Goal: Transaction & Acquisition: Purchase product/service

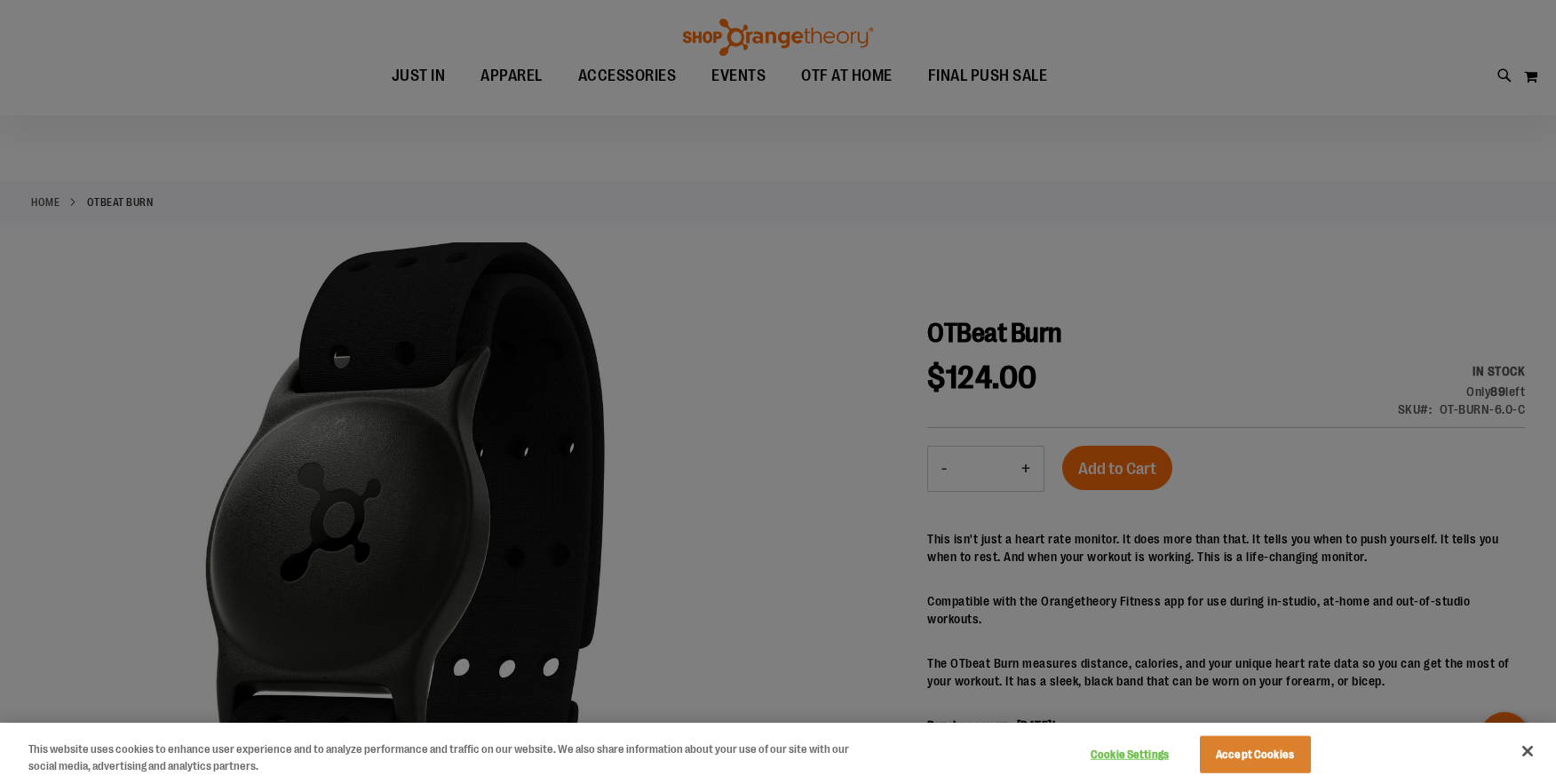
scroll to position [28, 0]
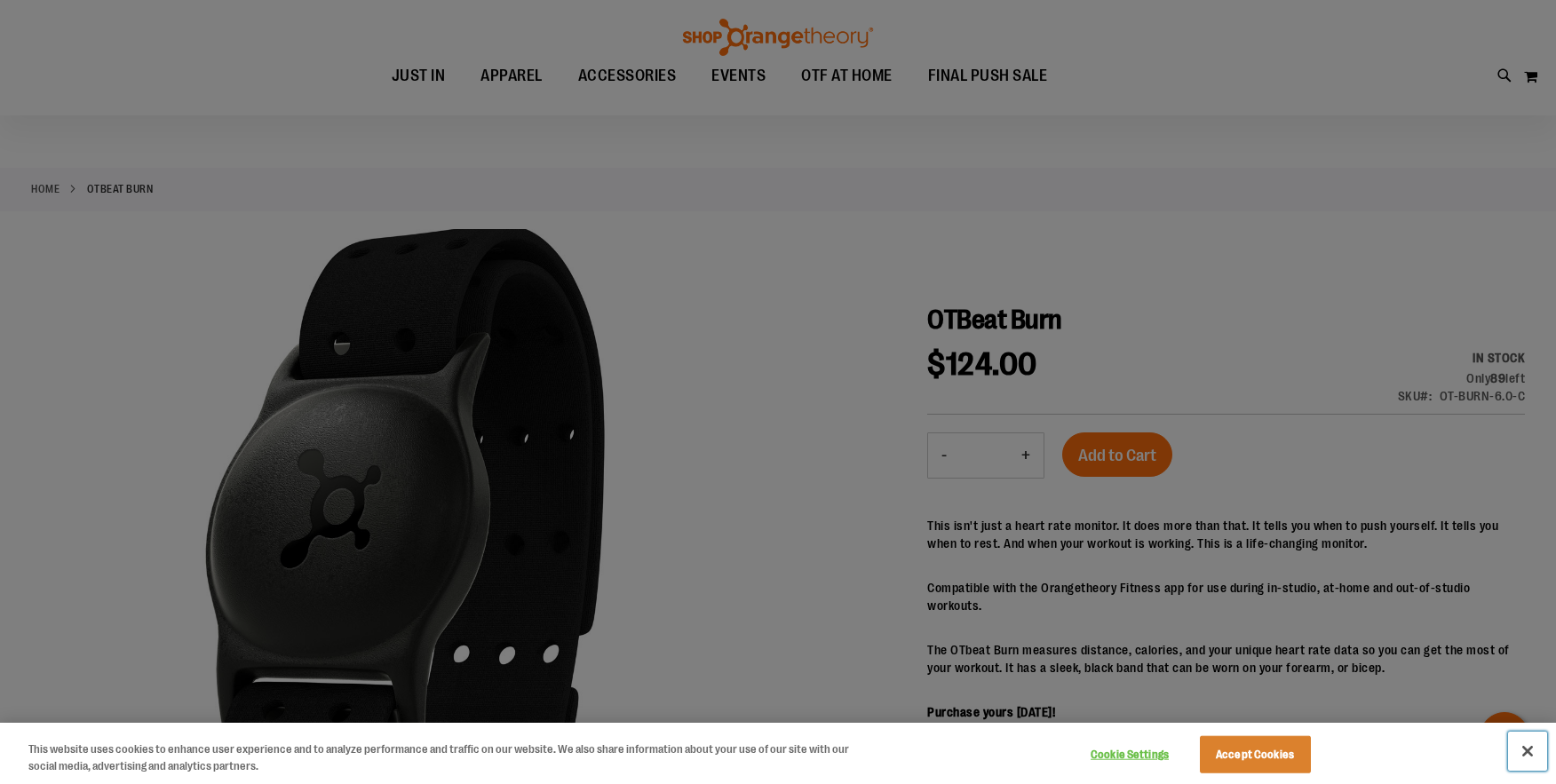
click at [1534, 751] on button "Close" at bounding box center [1527, 751] width 39 height 39
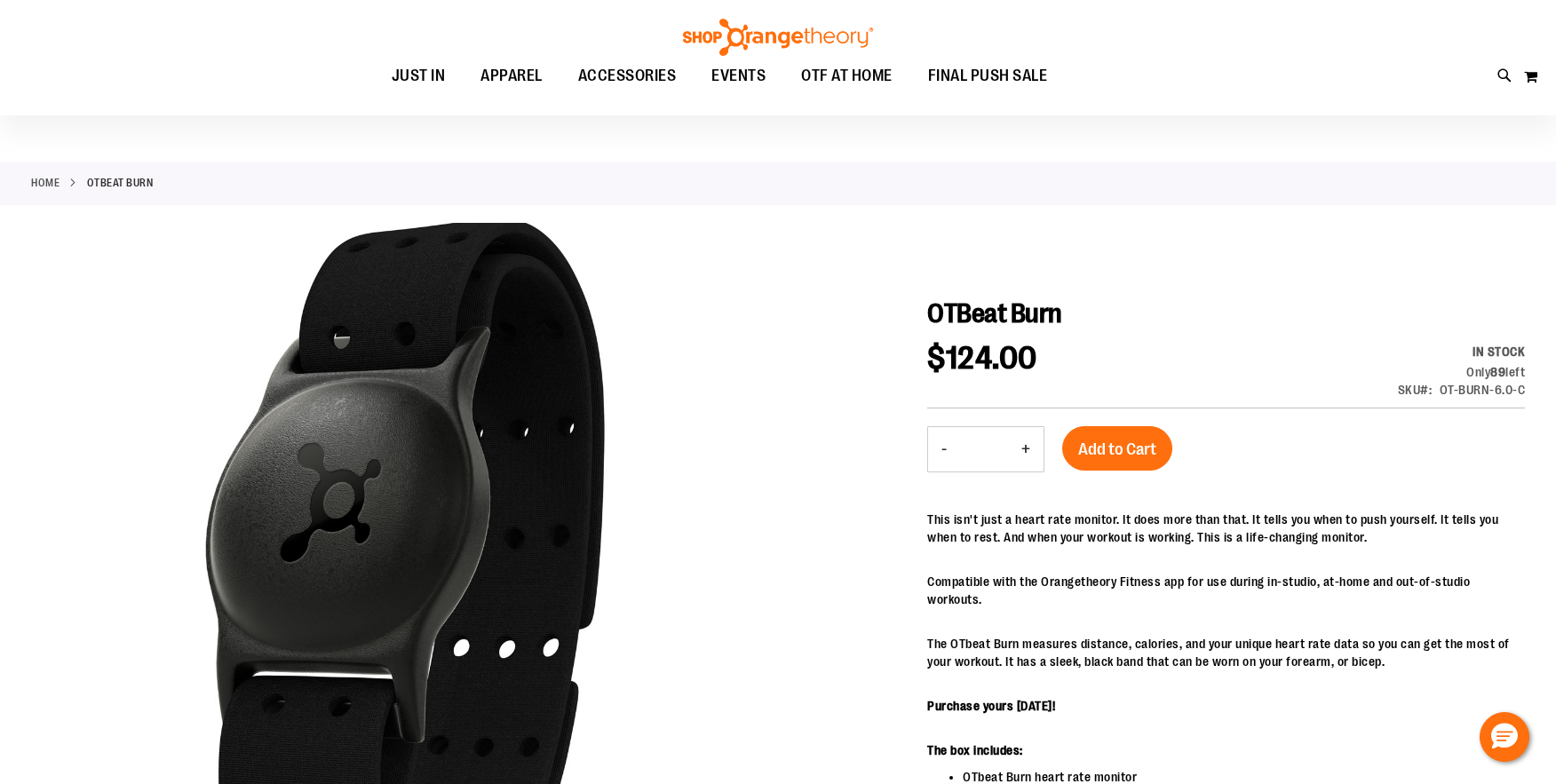
scroll to position [0, 0]
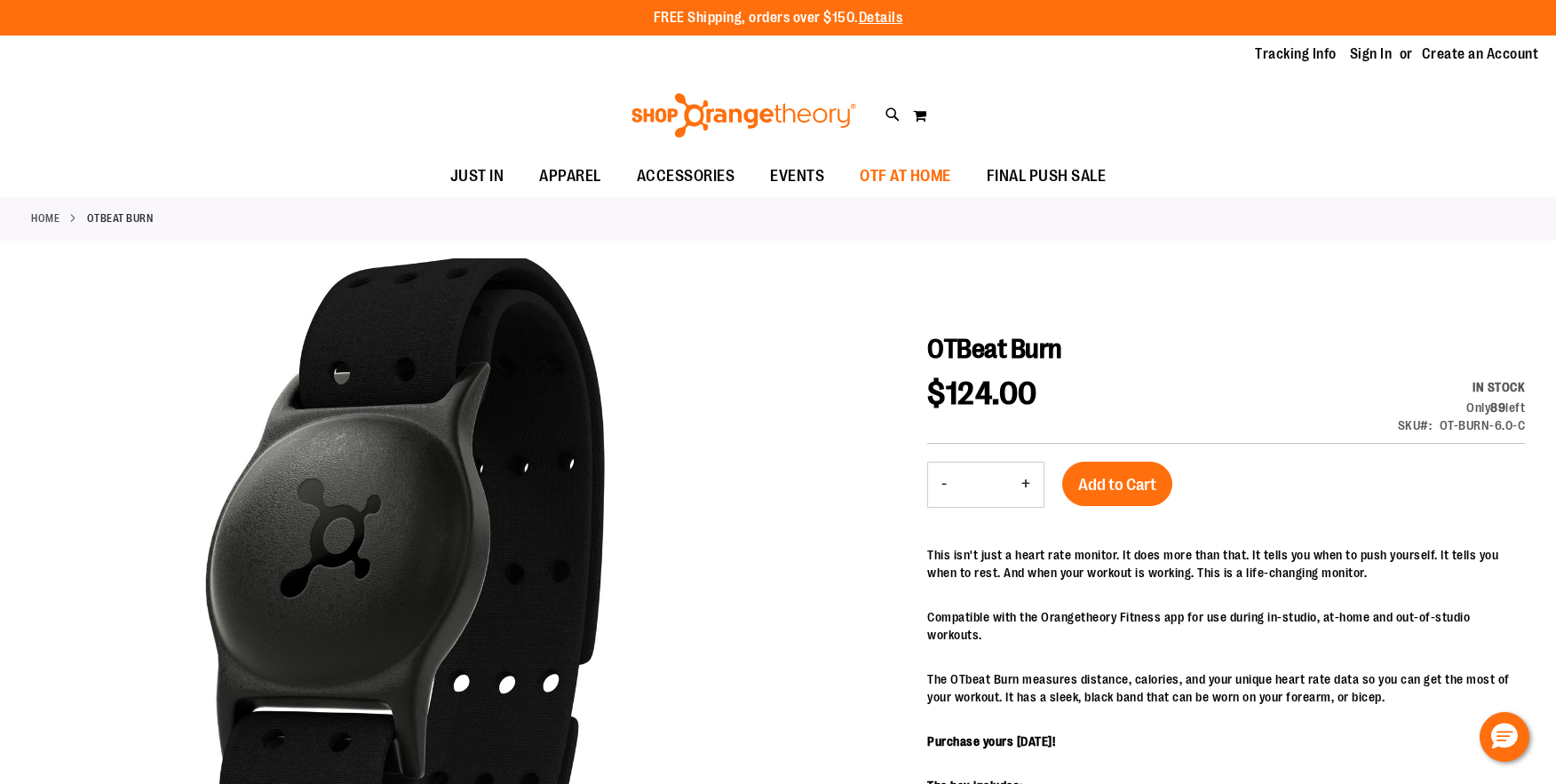
click at [929, 175] on span "OTF AT HOME" at bounding box center [905, 176] width 91 height 40
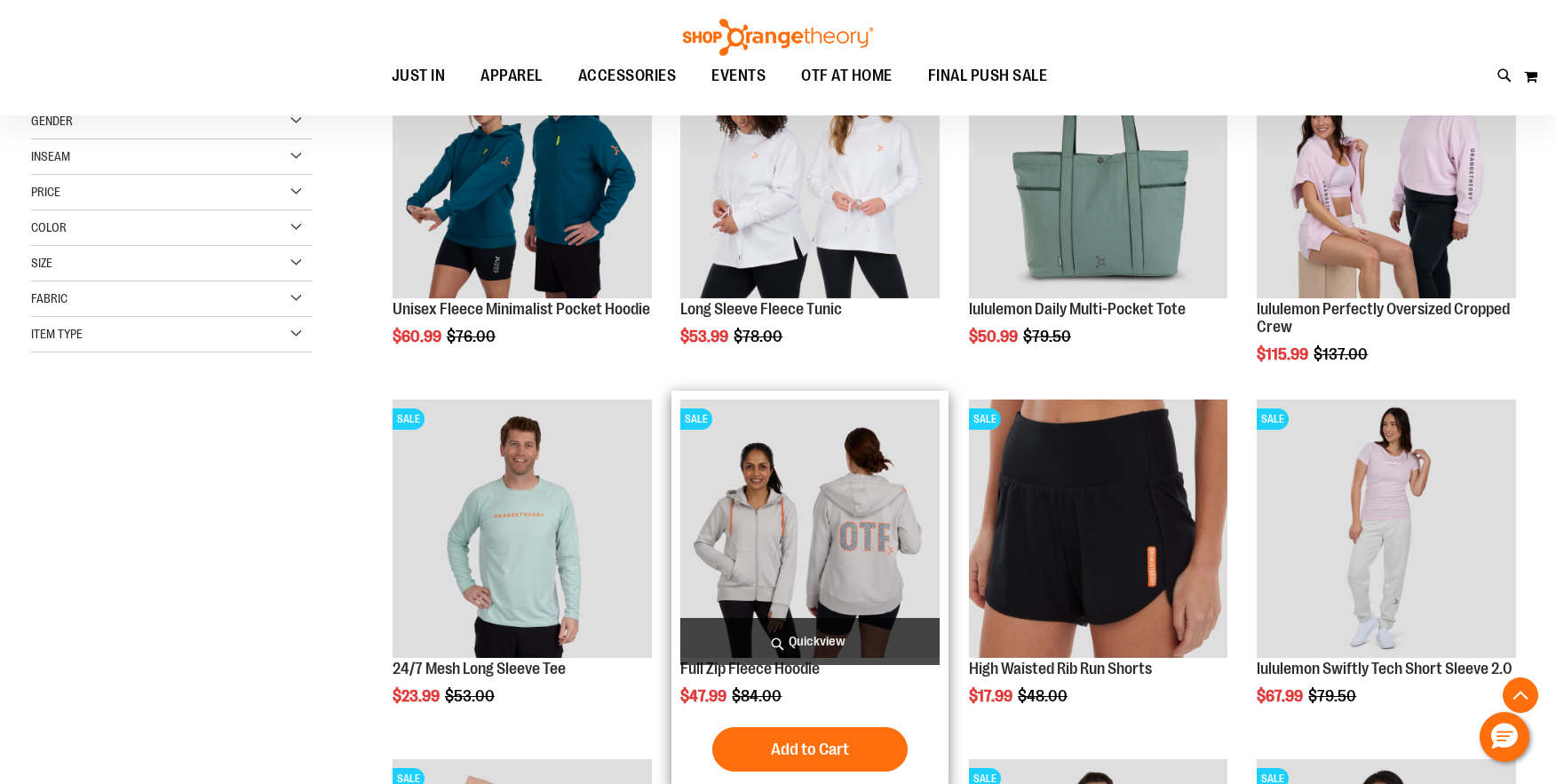
scroll to position [324, 0]
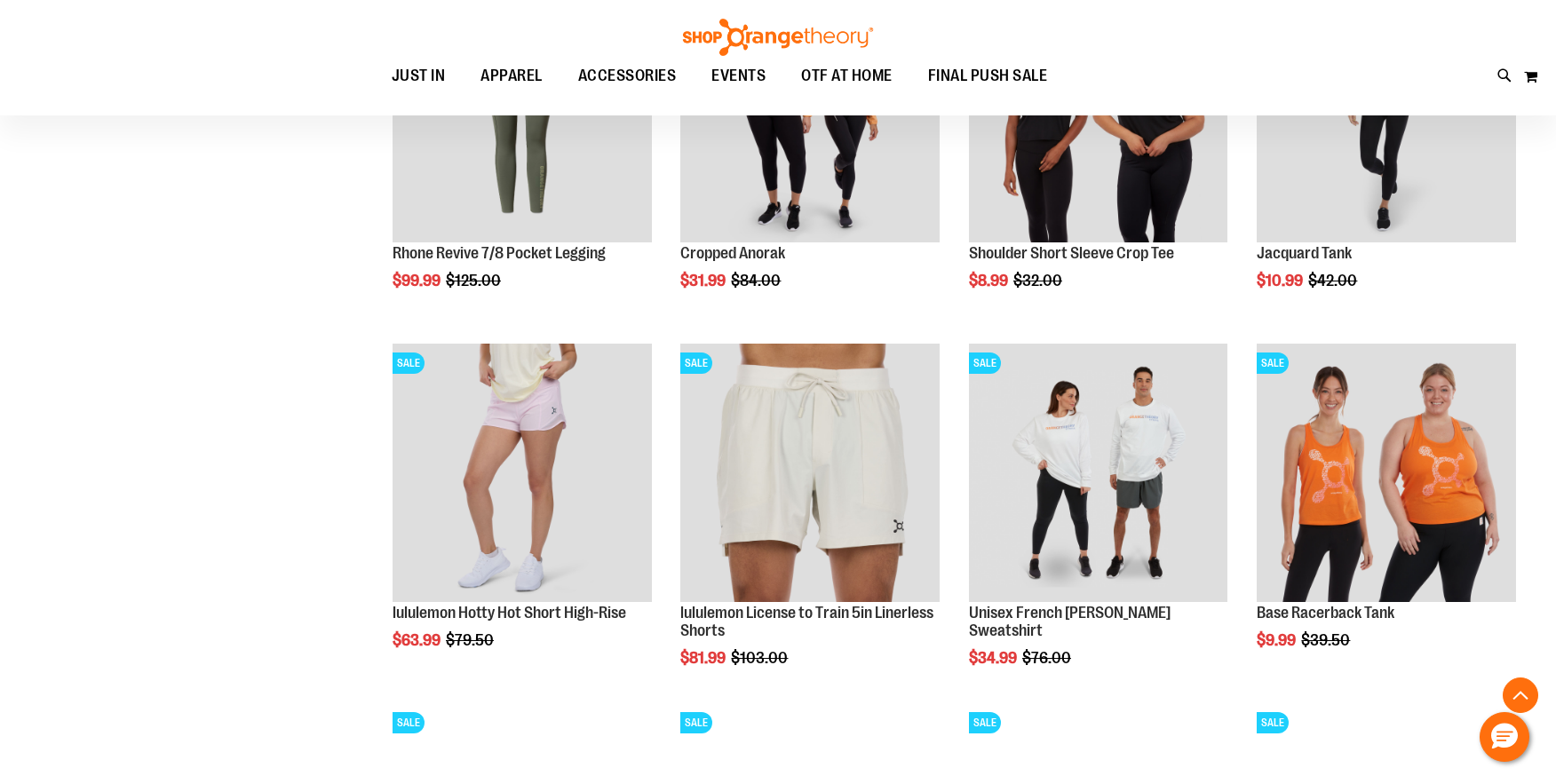
scroll to position [1787, 0]
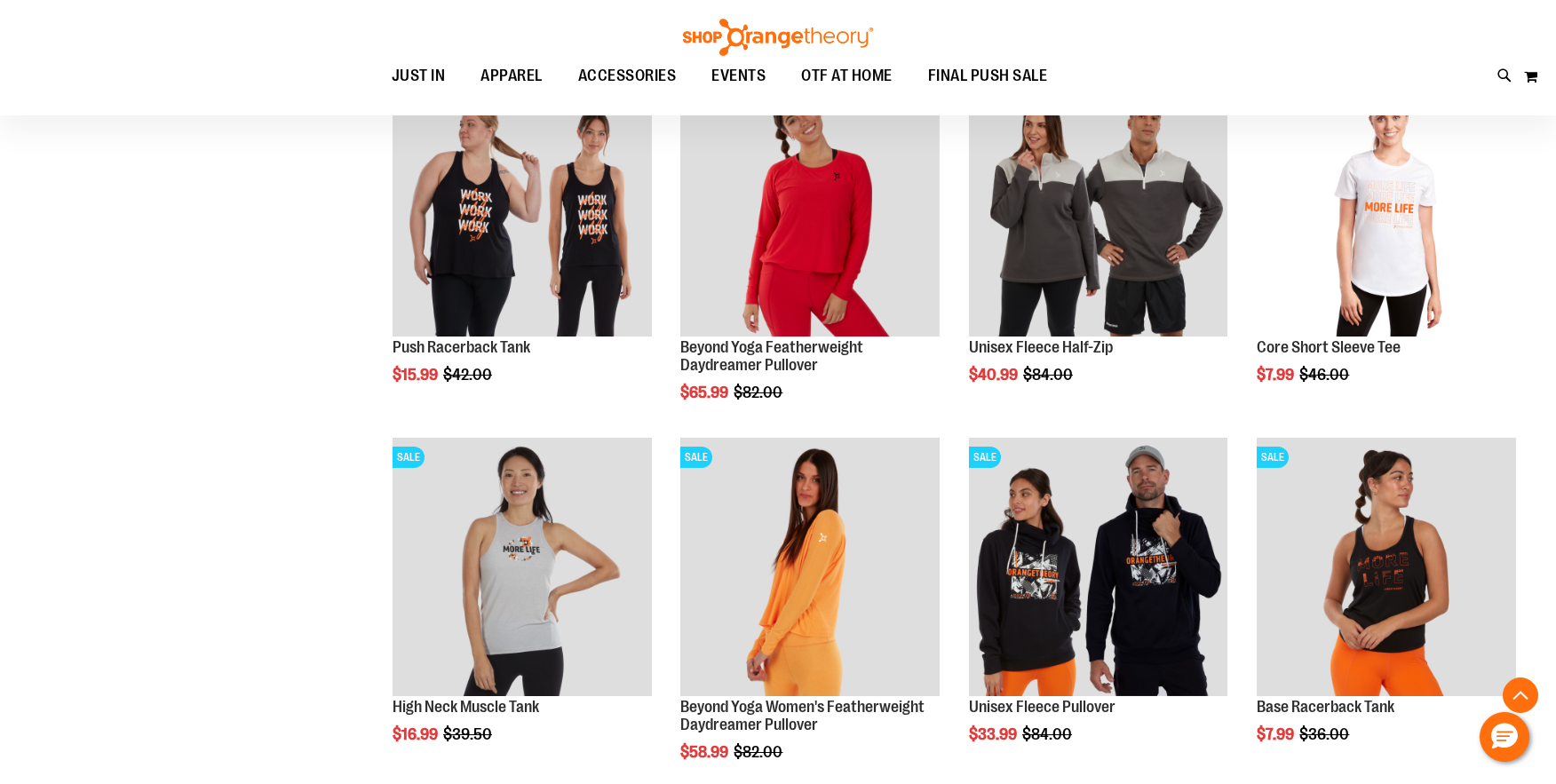
scroll to position [2799, 0]
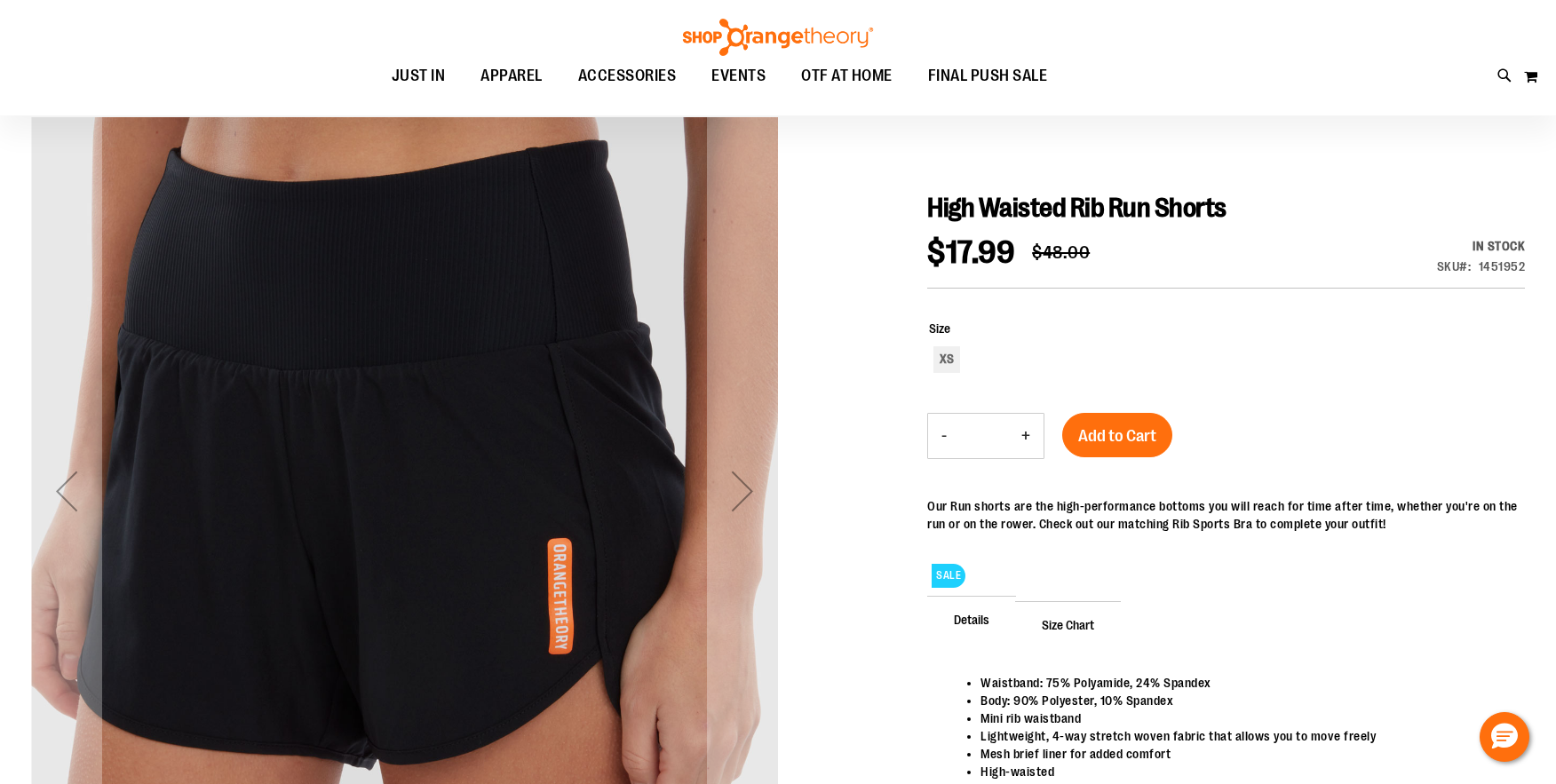
scroll to position [171, 0]
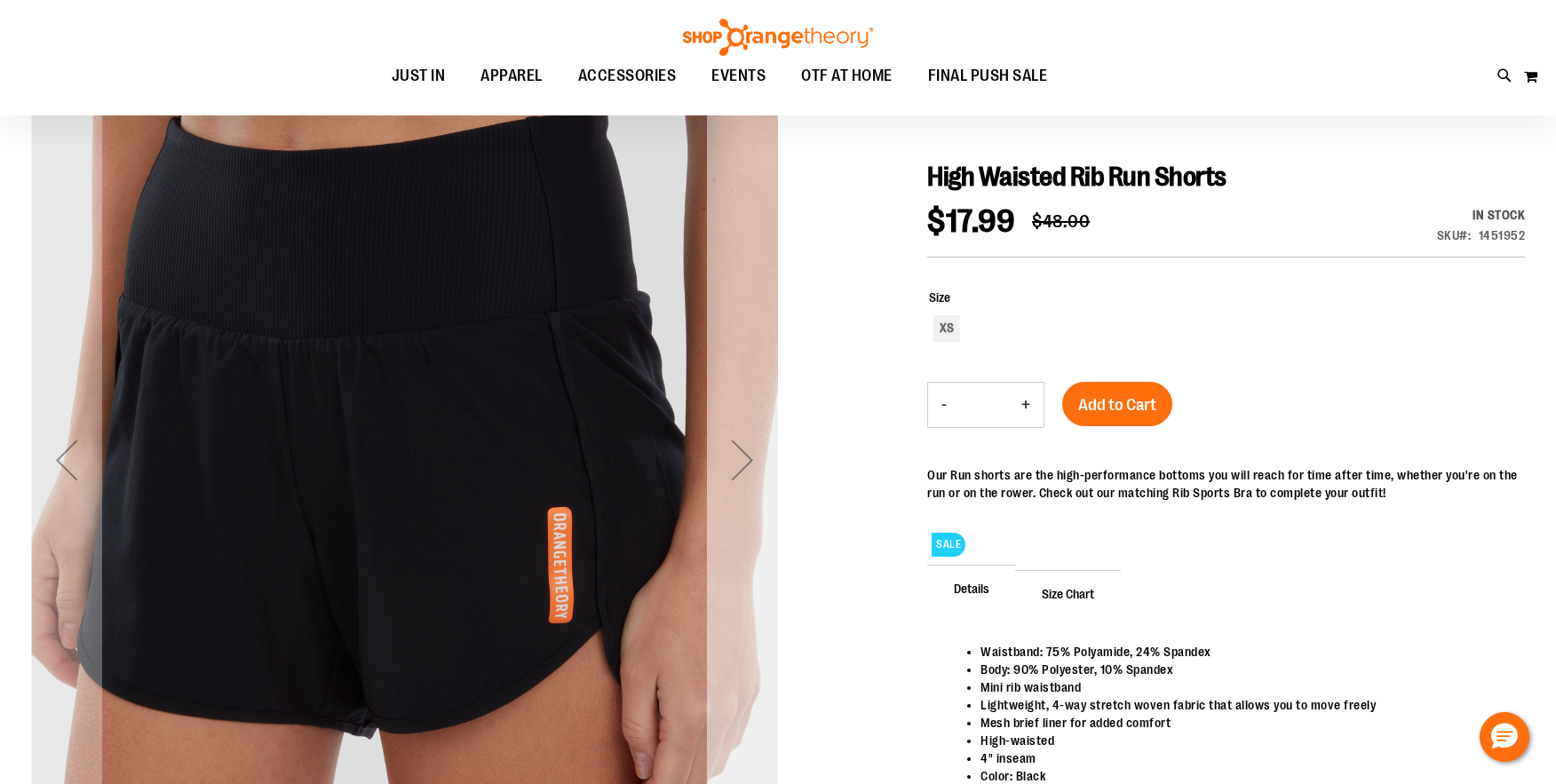
click at [722, 459] on div "Next" at bounding box center [742, 460] width 71 height 71
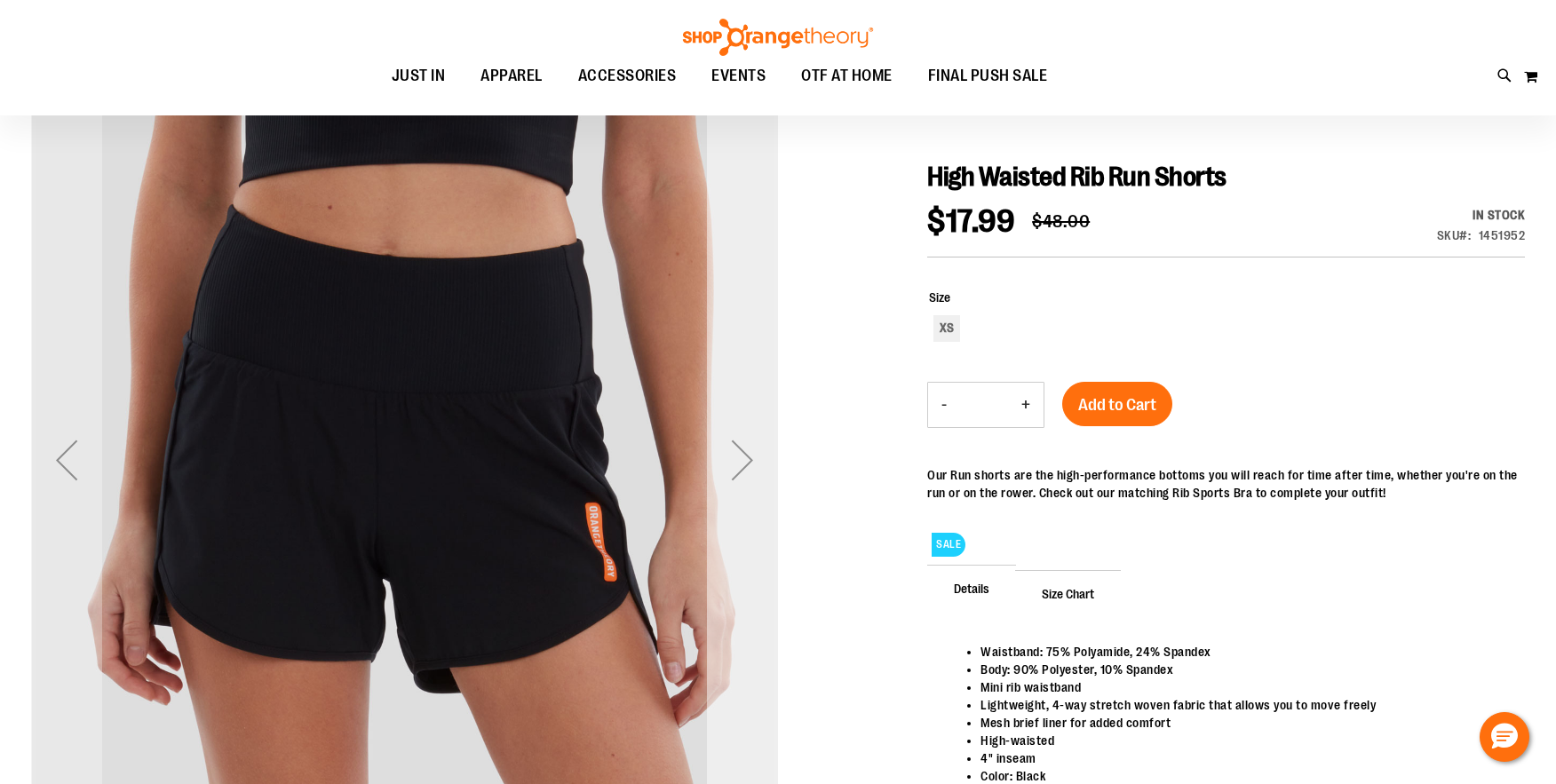
click at [722, 459] on div "Next" at bounding box center [742, 460] width 71 height 71
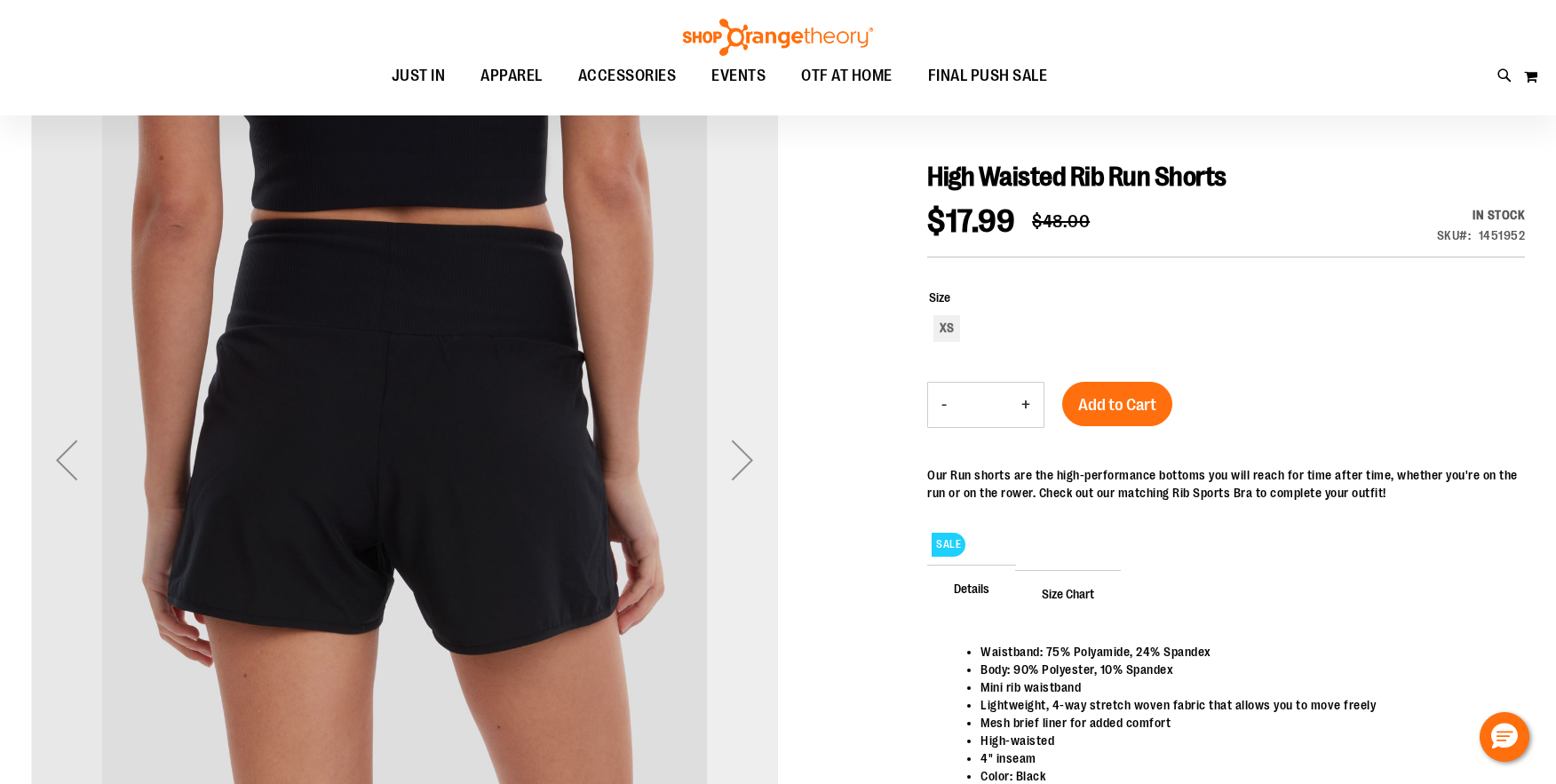
click at [722, 459] on div "Next" at bounding box center [742, 460] width 71 height 71
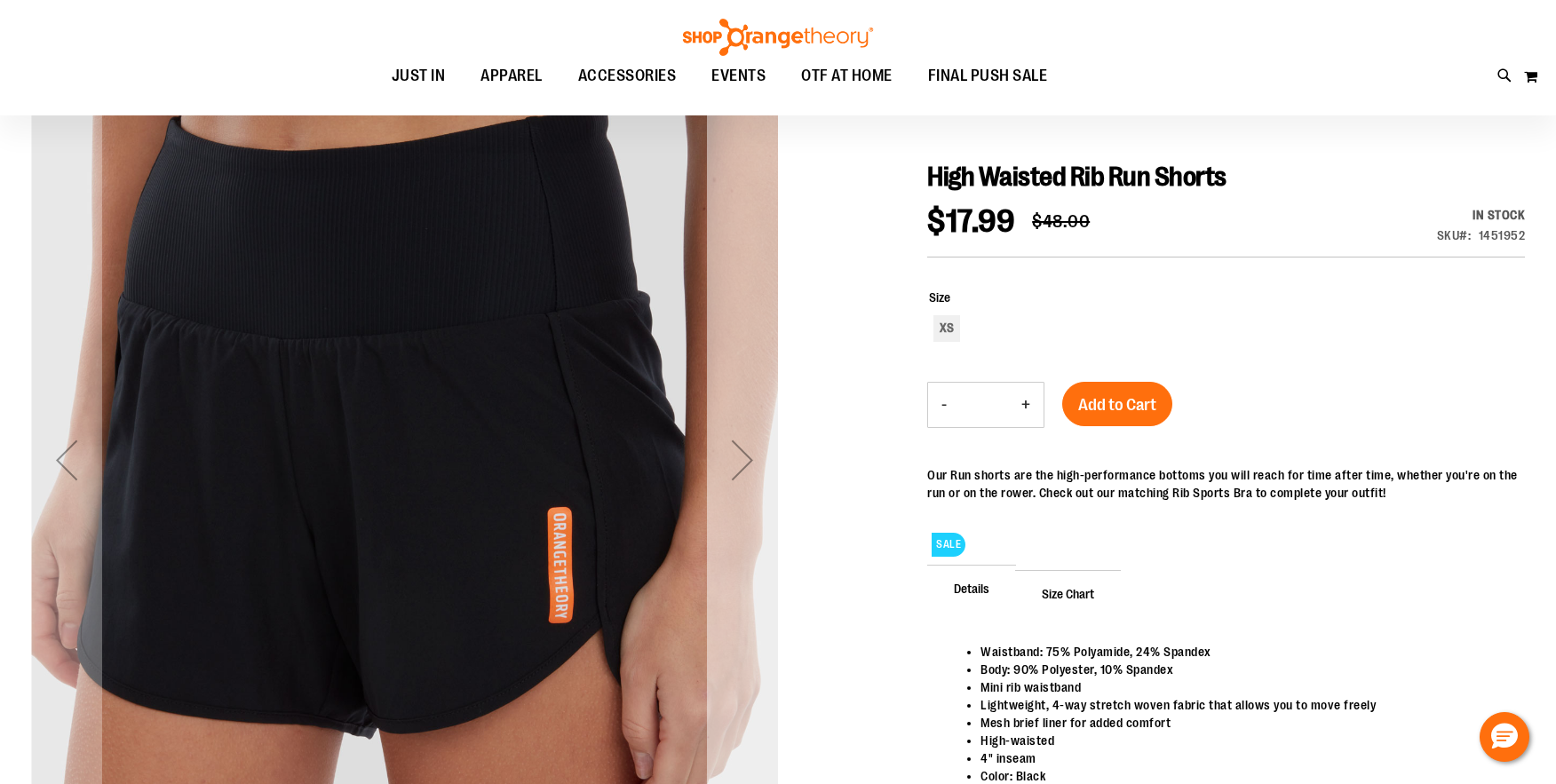
click at [722, 459] on div "Next" at bounding box center [742, 460] width 71 height 71
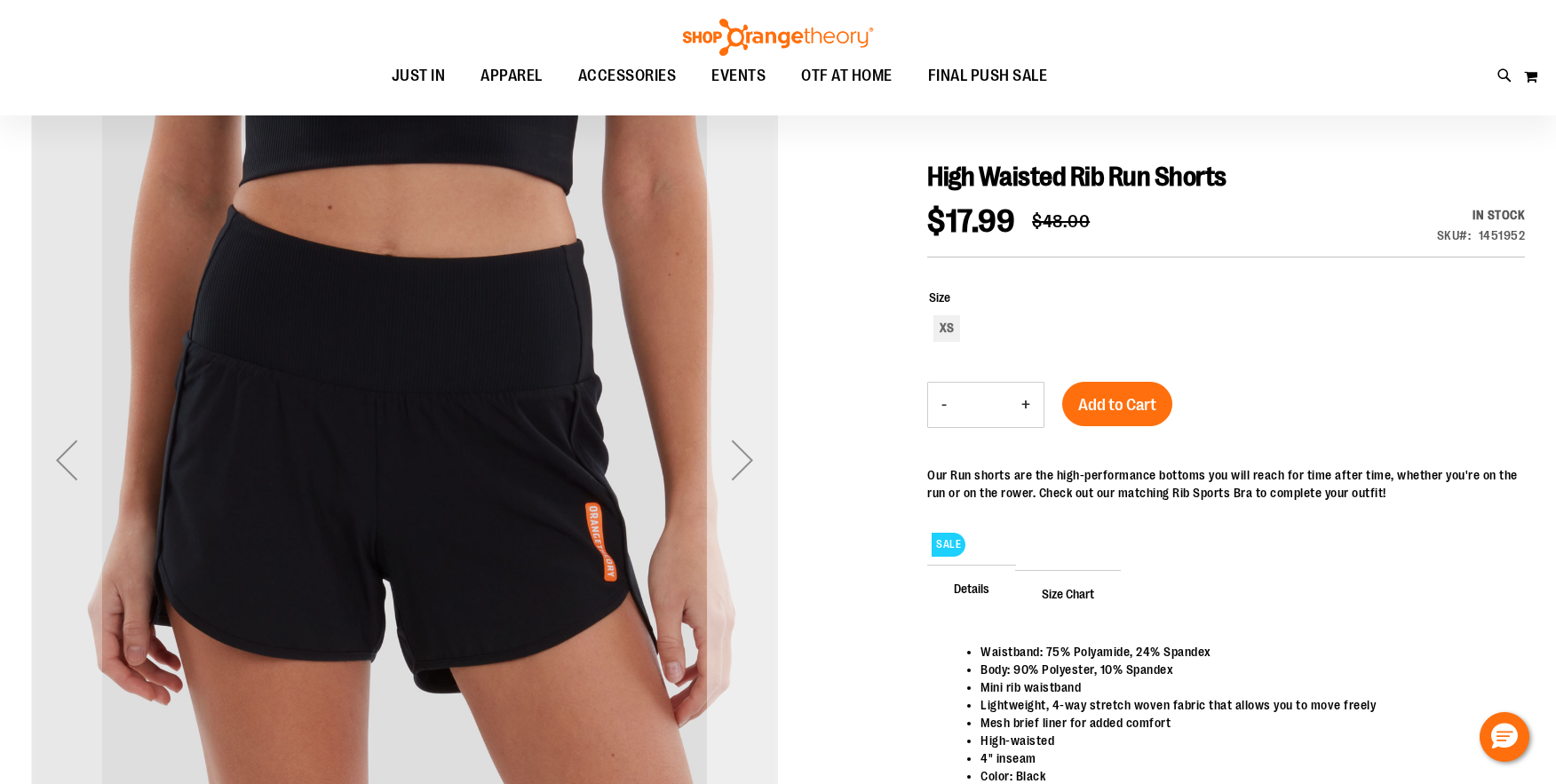
click at [722, 459] on div "Next" at bounding box center [742, 460] width 71 height 71
